Goal: Navigation & Orientation: Go to known website

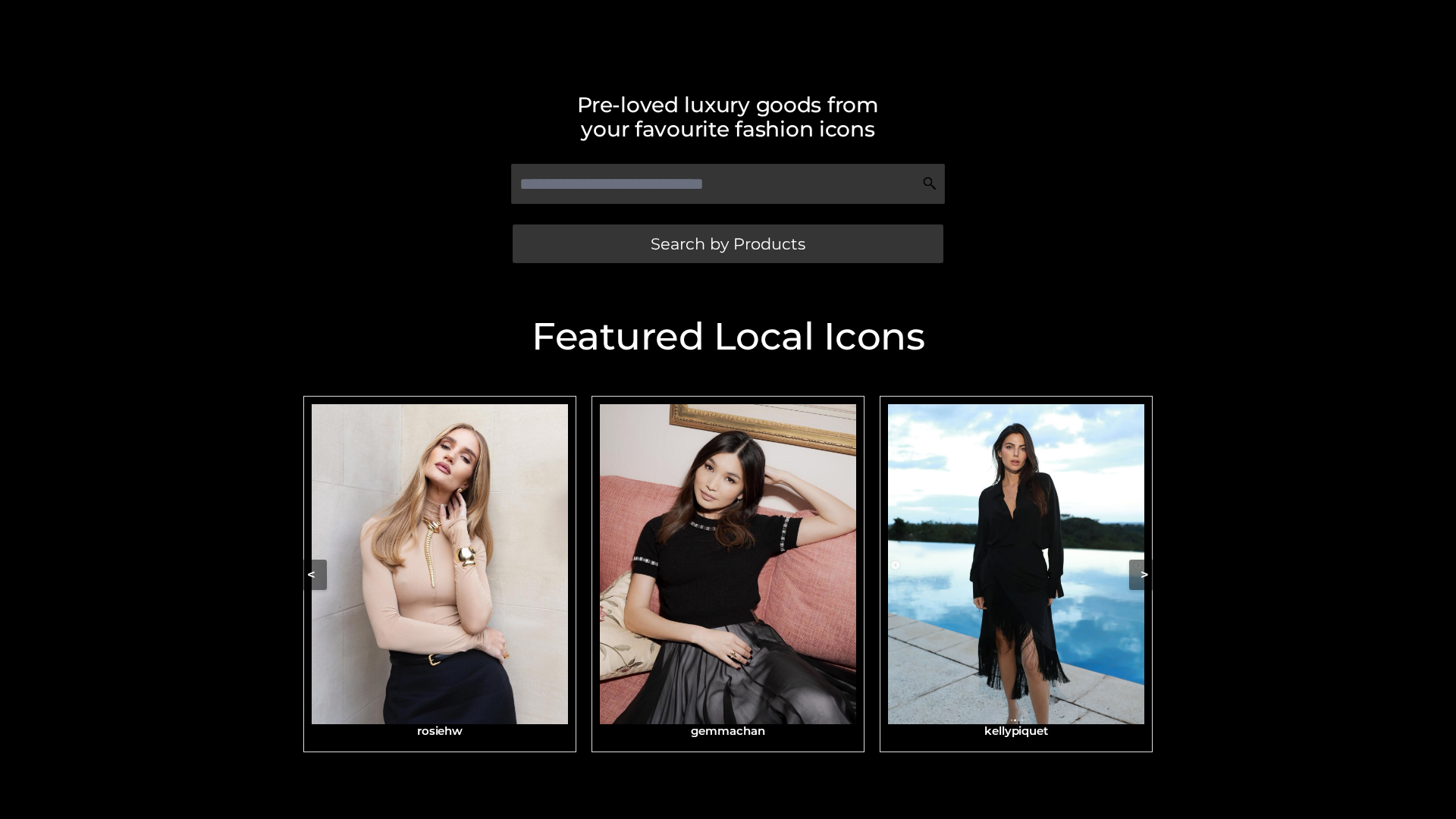
scroll to position [323, 0]
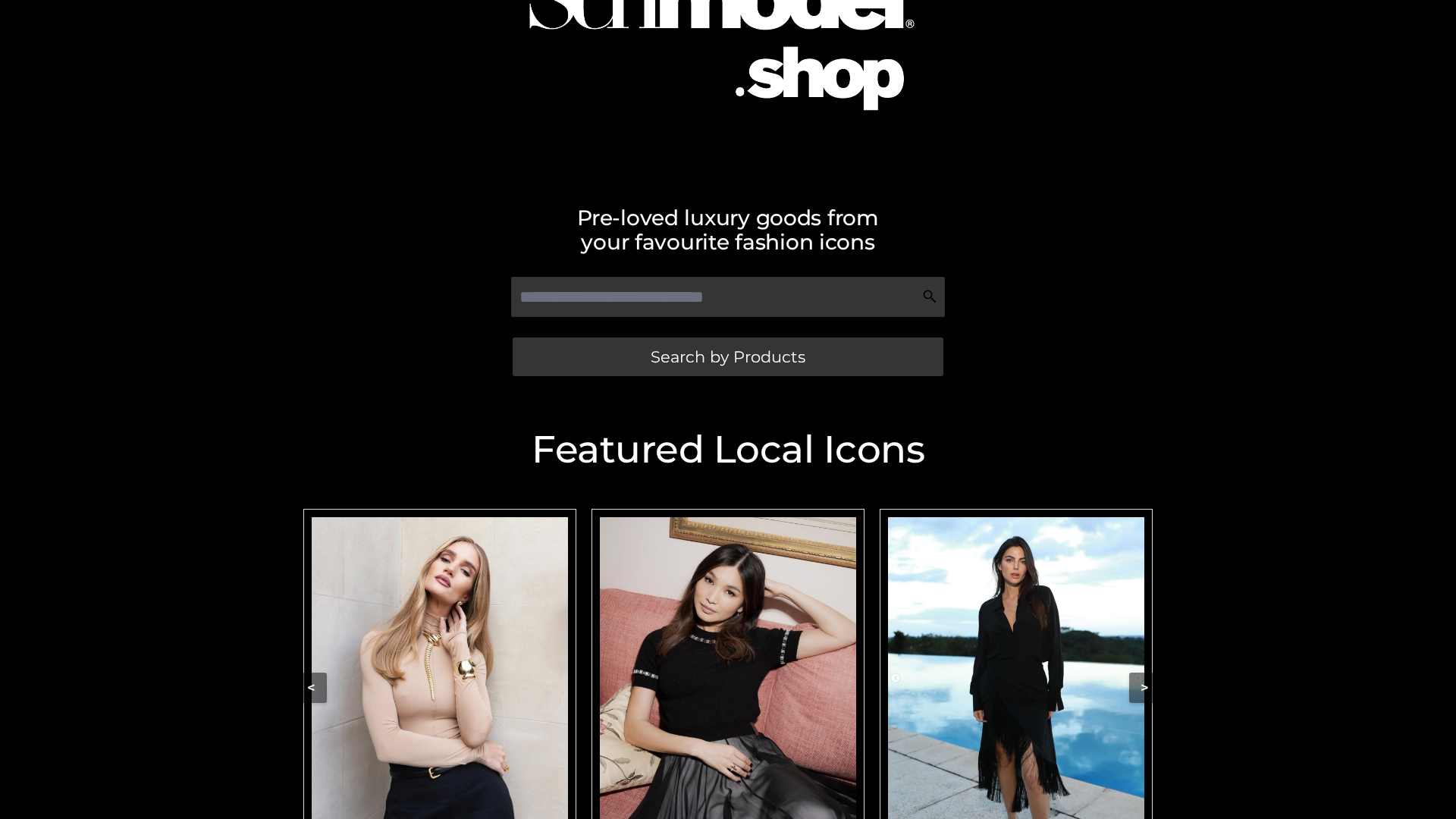
scroll to position [145, 0]
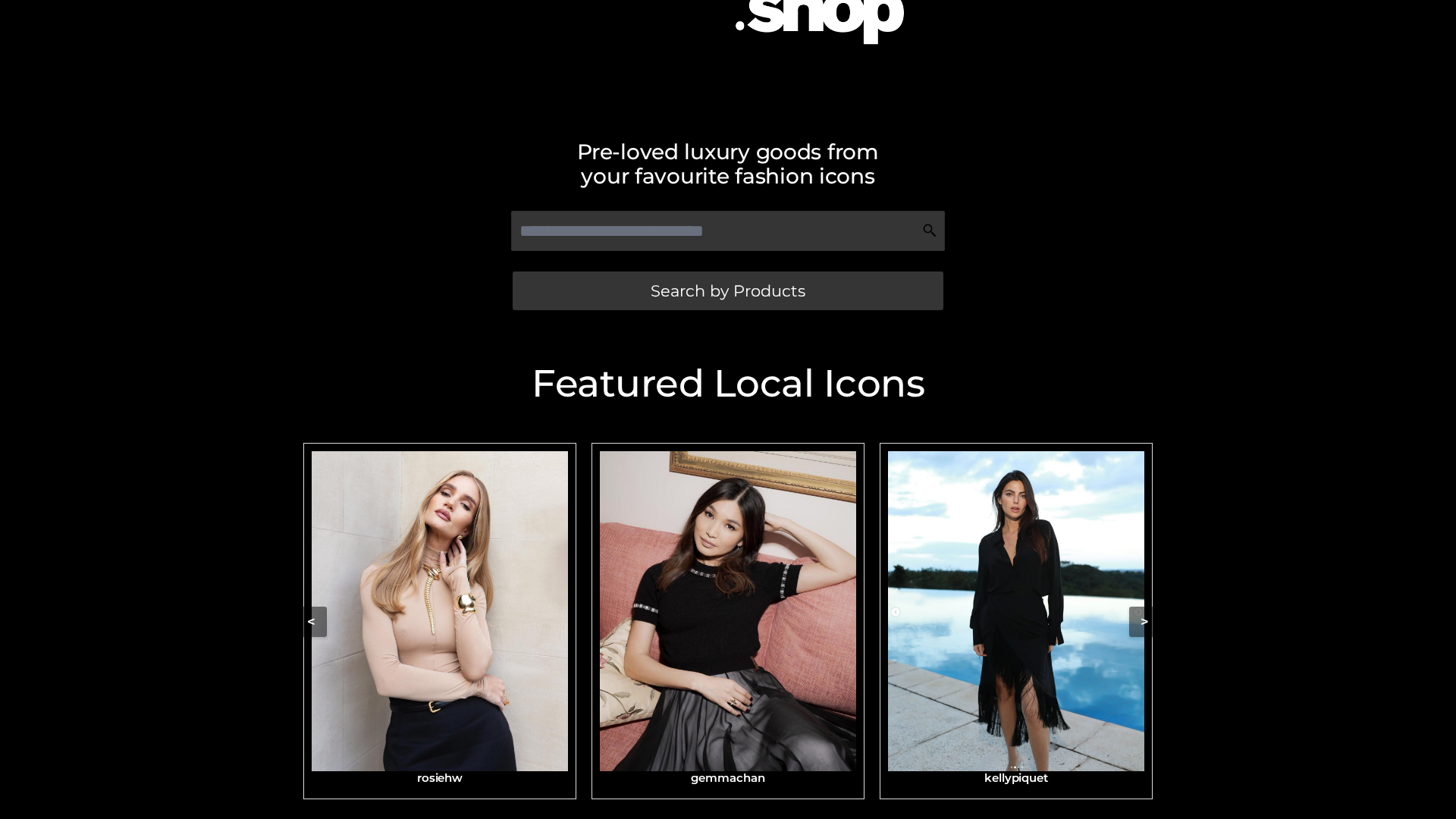
scroll to position [323, 0]
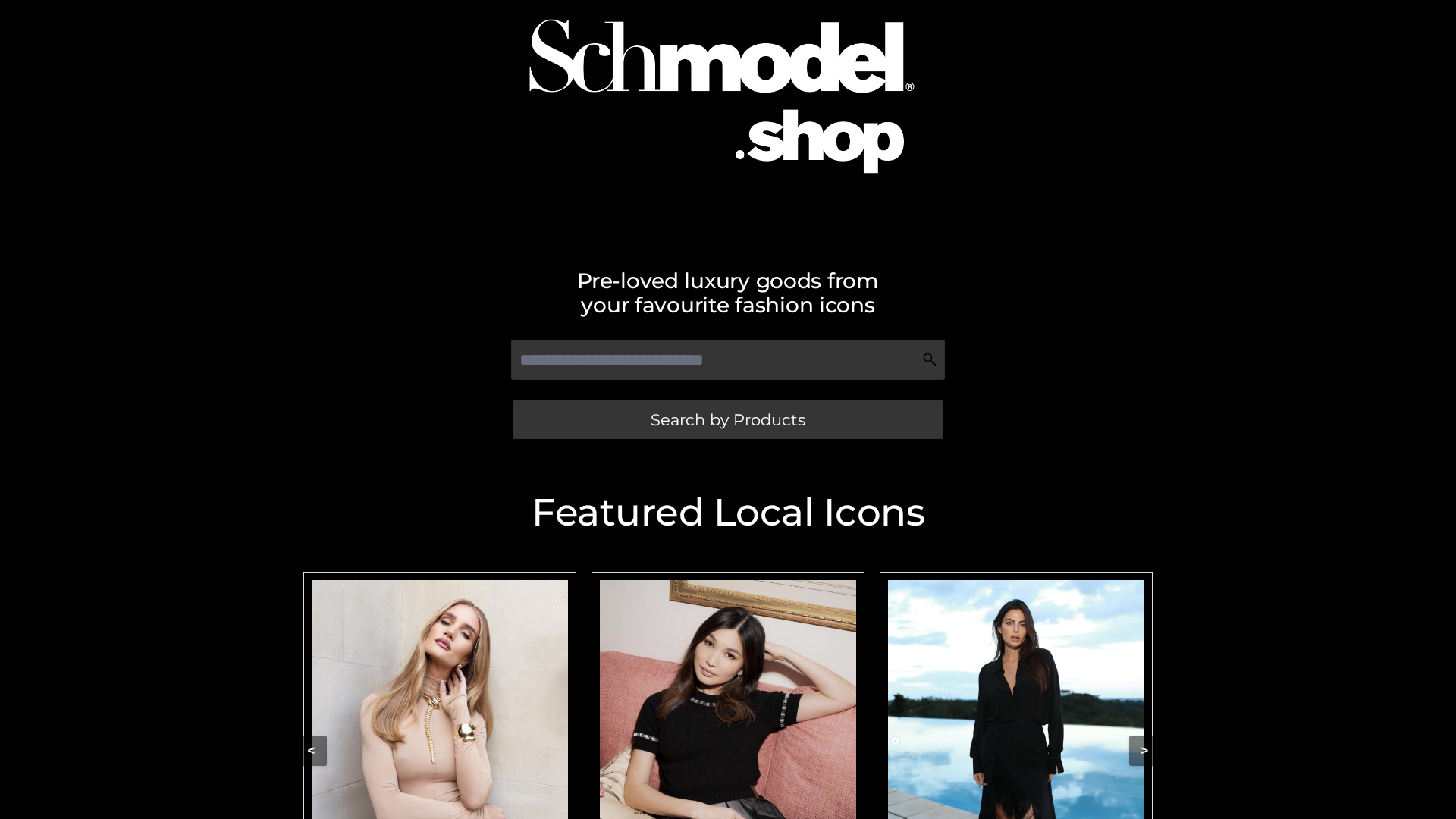
scroll to position [266, 0]
